Goal: Task Accomplishment & Management: Manage account settings

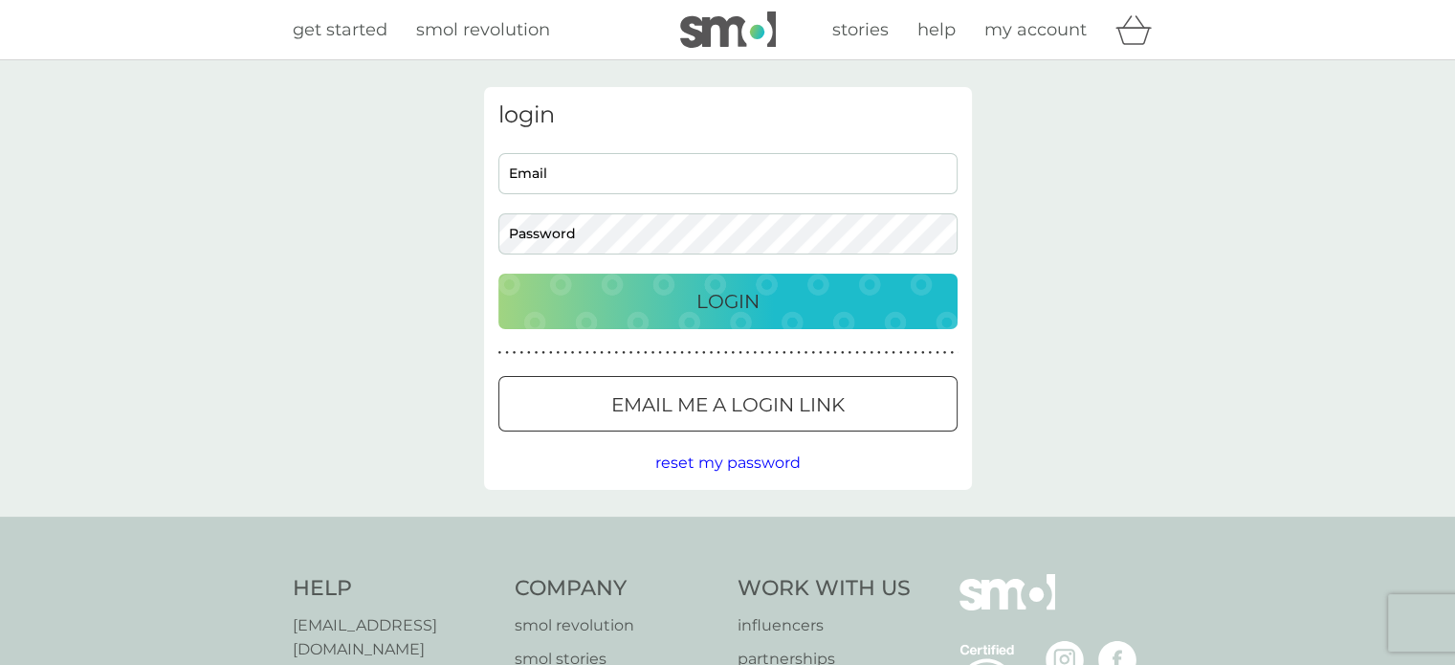
click at [605, 184] on input "Email" at bounding box center [727, 173] width 459 height 41
type input "[EMAIL_ADDRESS][PERSON_NAME][DOMAIN_NAME]"
click at [681, 305] on div "Login" at bounding box center [728, 301] width 421 height 31
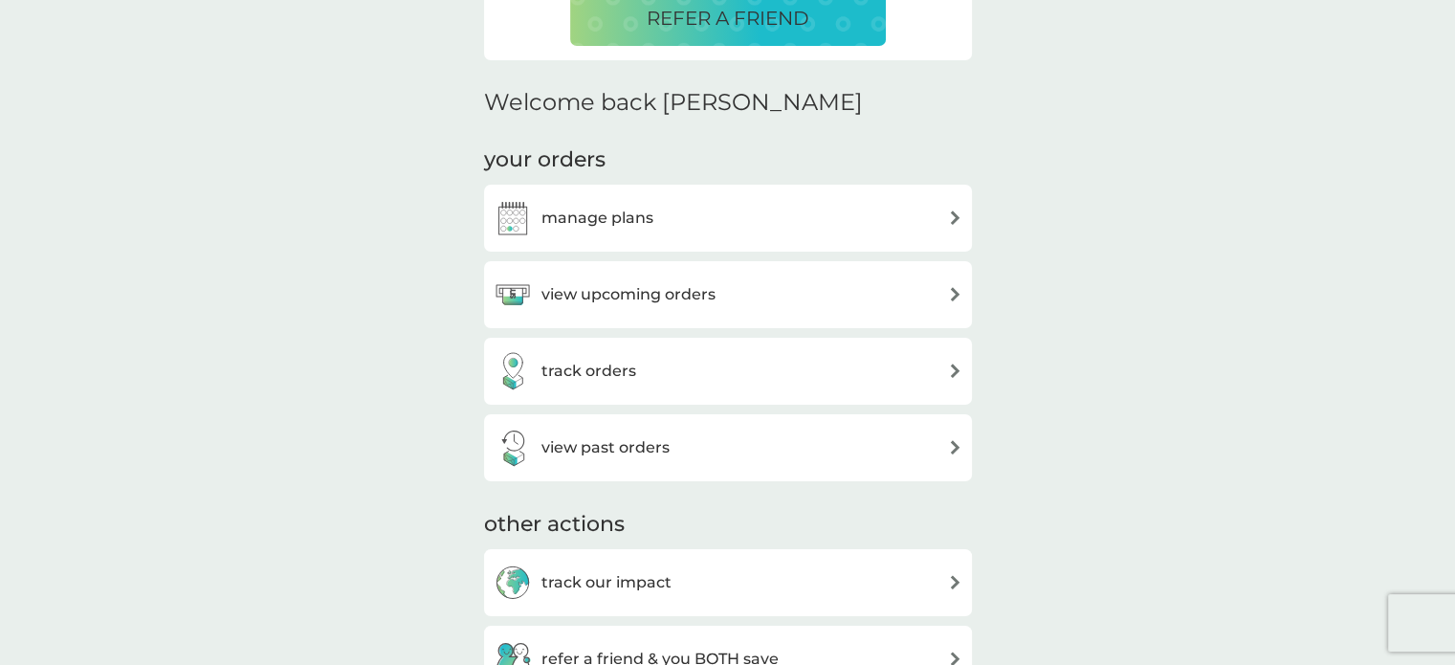
scroll to position [497, 0]
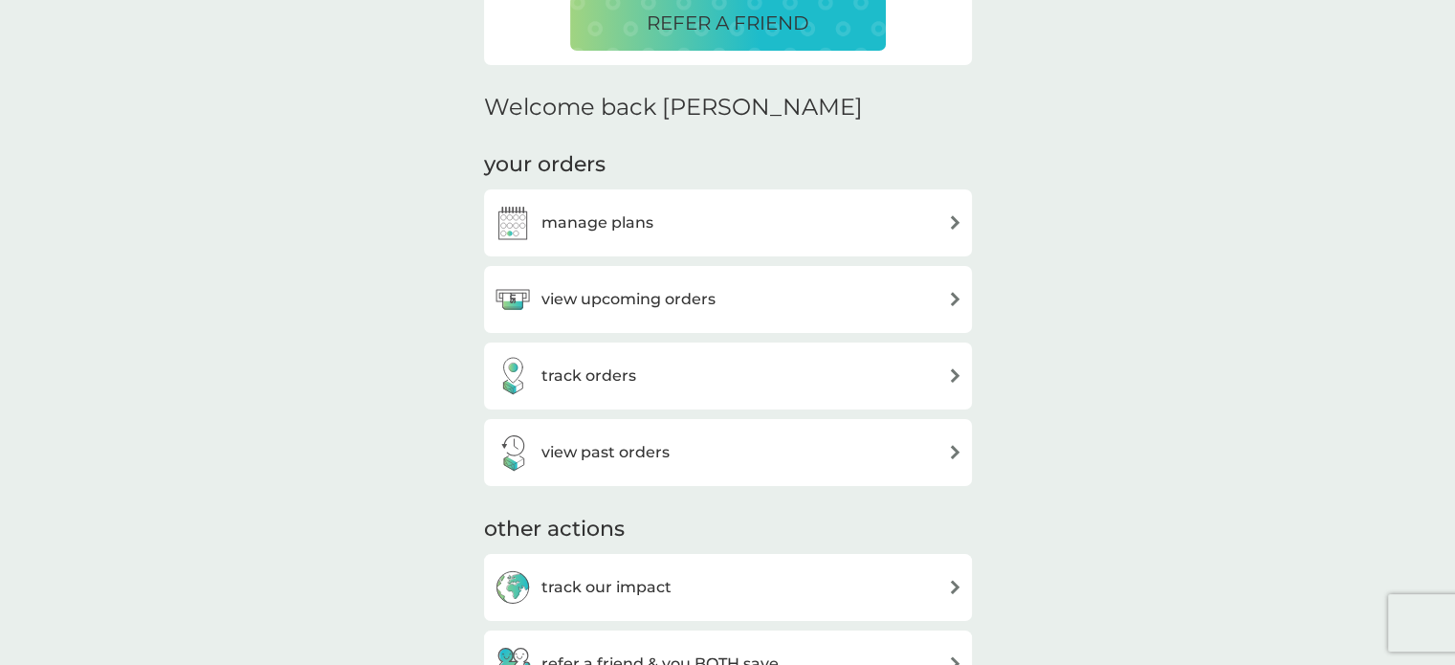
click at [951, 297] on img at bounding box center [955, 299] width 14 height 14
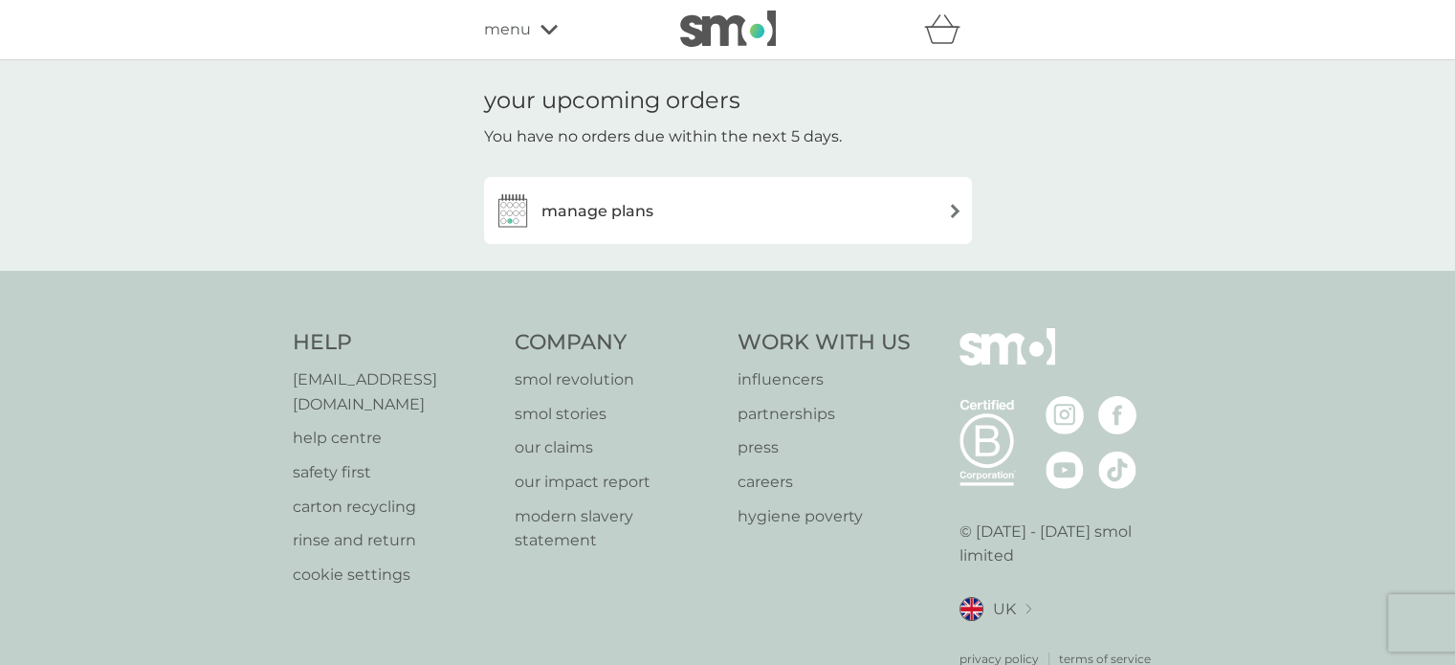
click at [952, 211] on img at bounding box center [955, 211] width 14 height 14
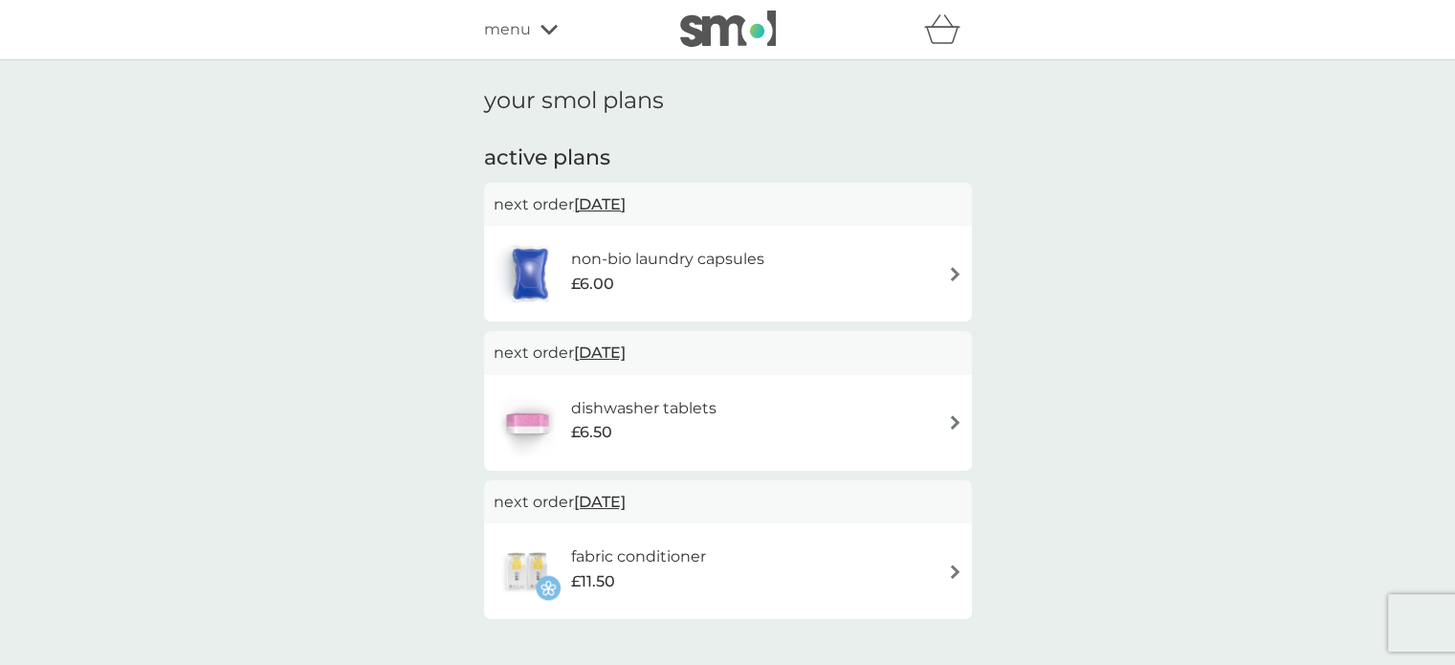
click at [950, 274] on img at bounding box center [955, 274] width 14 height 14
